Goal: Information Seeking & Learning: Check status

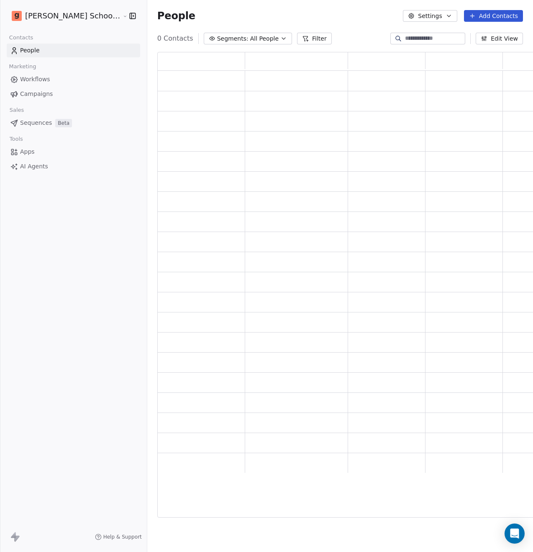
scroll to position [459, 387]
click at [44, 93] on span "Campaigns" at bounding box center [36, 94] width 33 height 9
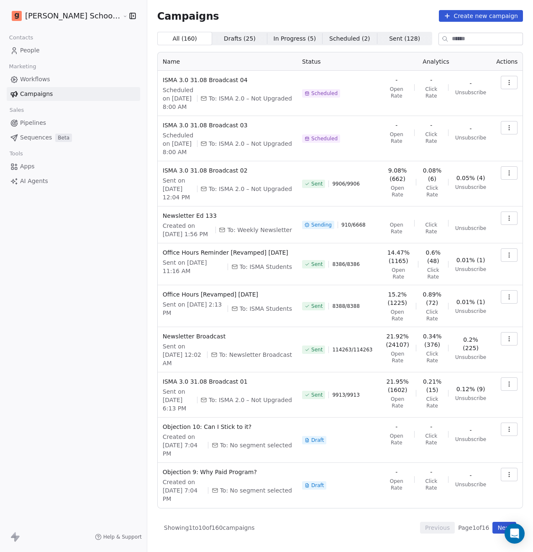
click at [41, 77] on span "Workflows" at bounding box center [35, 79] width 30 height 9
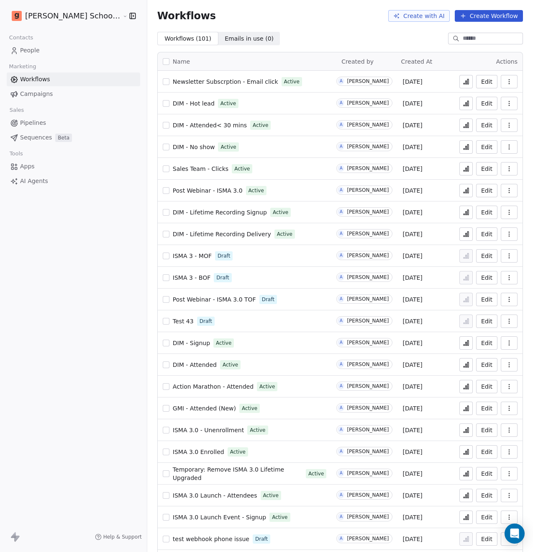
click at [177, 81] on span "Newsletter Subscrption - Email click" at bounding box center [226, 81] width 106 height 7
click at [29, 95] on span "Campaigns" at bounding box center [36, 94] width 33 height 9
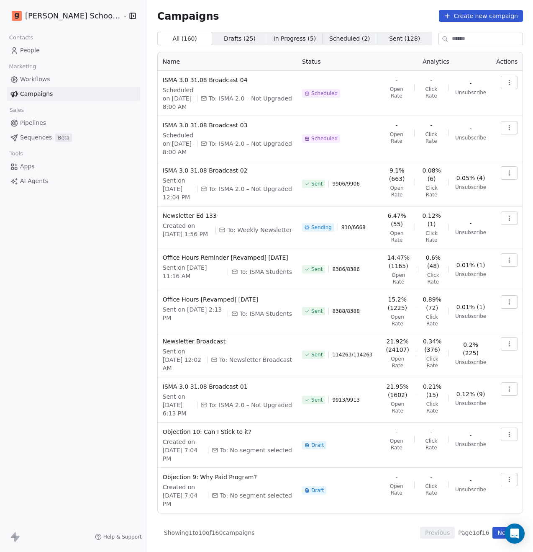
click at [49, 80] on link "Workflows" at bounding box center [74, 79] width 134 height 14
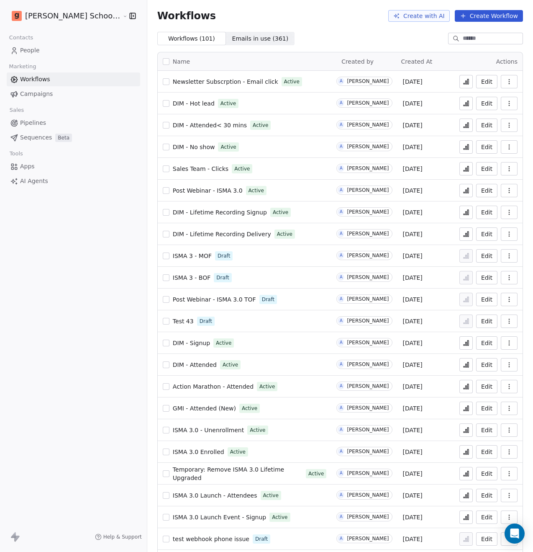
click at [178, 82] on span "Newsletter Subscrption - Email click" at bounding box center [226, 81] width 106 height 7
click at [466, 81] on icon at bounding box center [466, 82] width 1 height 3
